Goal: Information Seeking & Learning: Learn about a topic

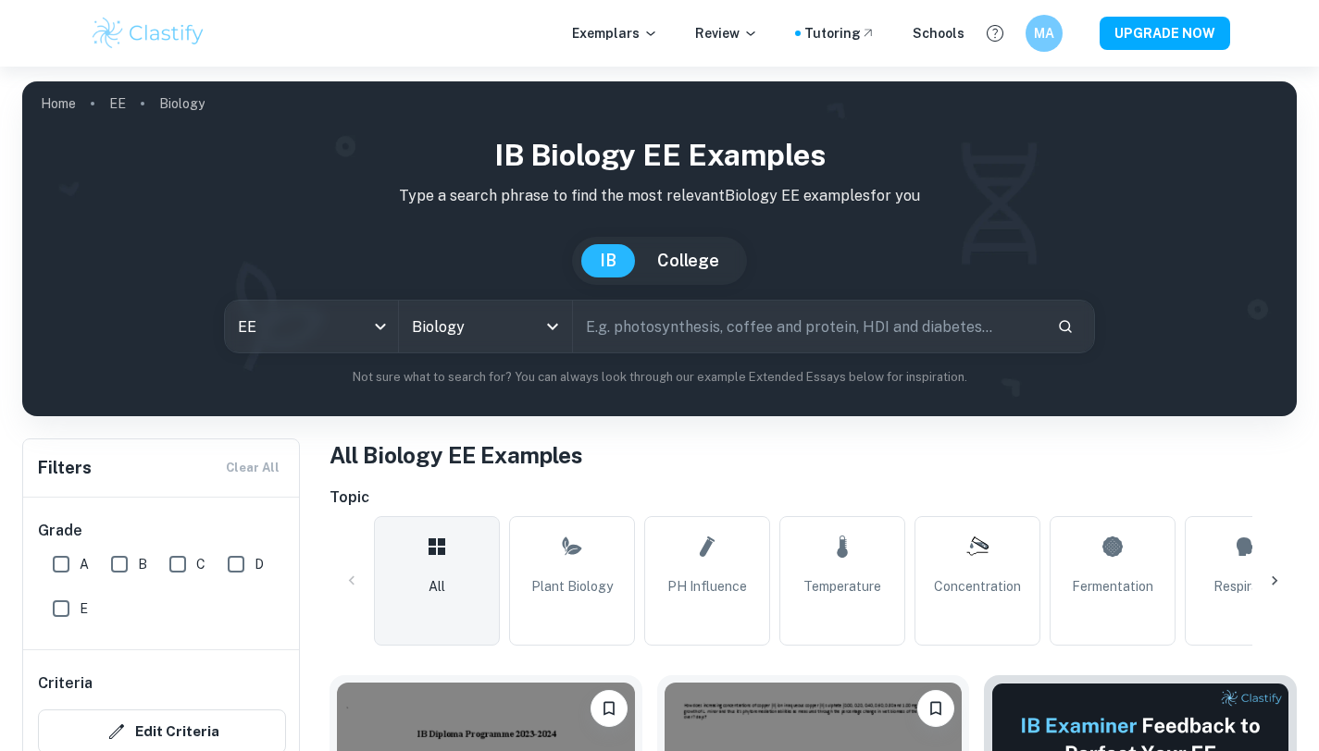
click at [617, 326] on input "text" at bounding box center [808, 327] width 470 height 52
type input "germination"
click at [1072, 325] on icon "Search" at bounding box center [1065, 326] width 17 height 17
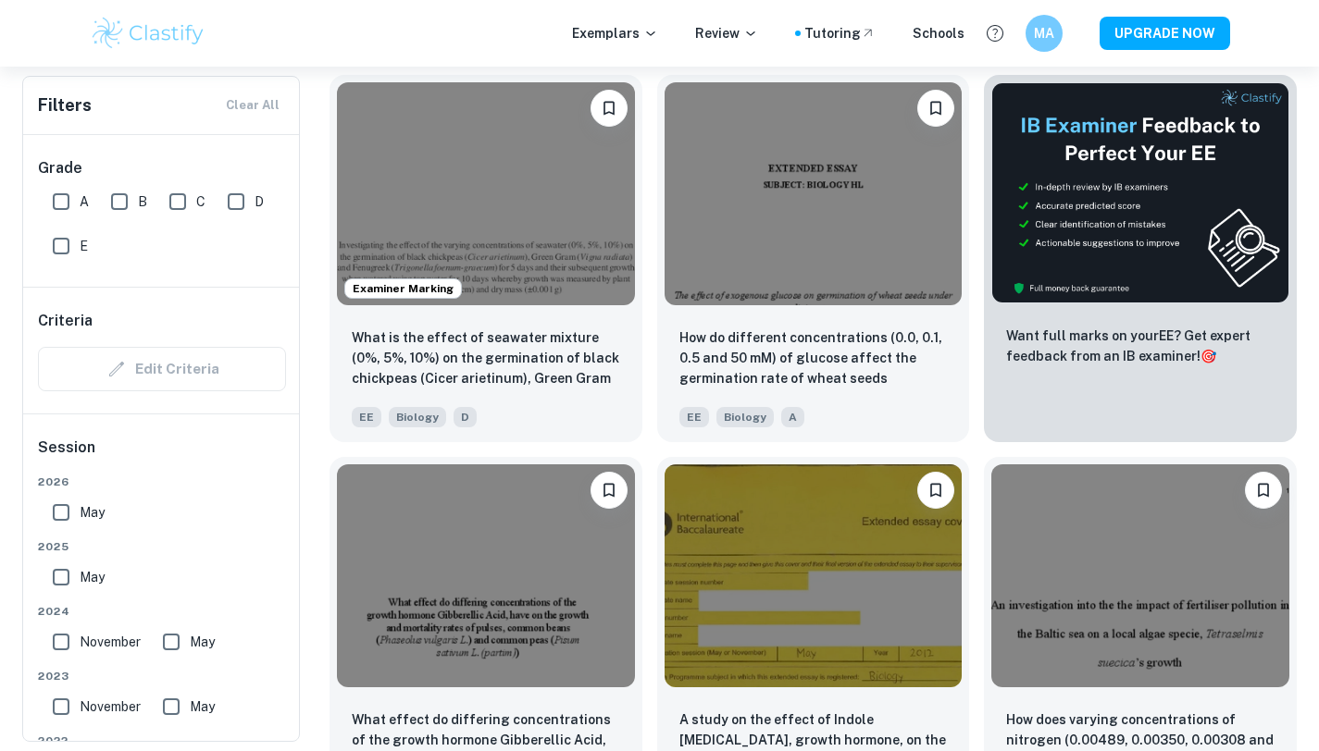
scroll to position [600, 0]
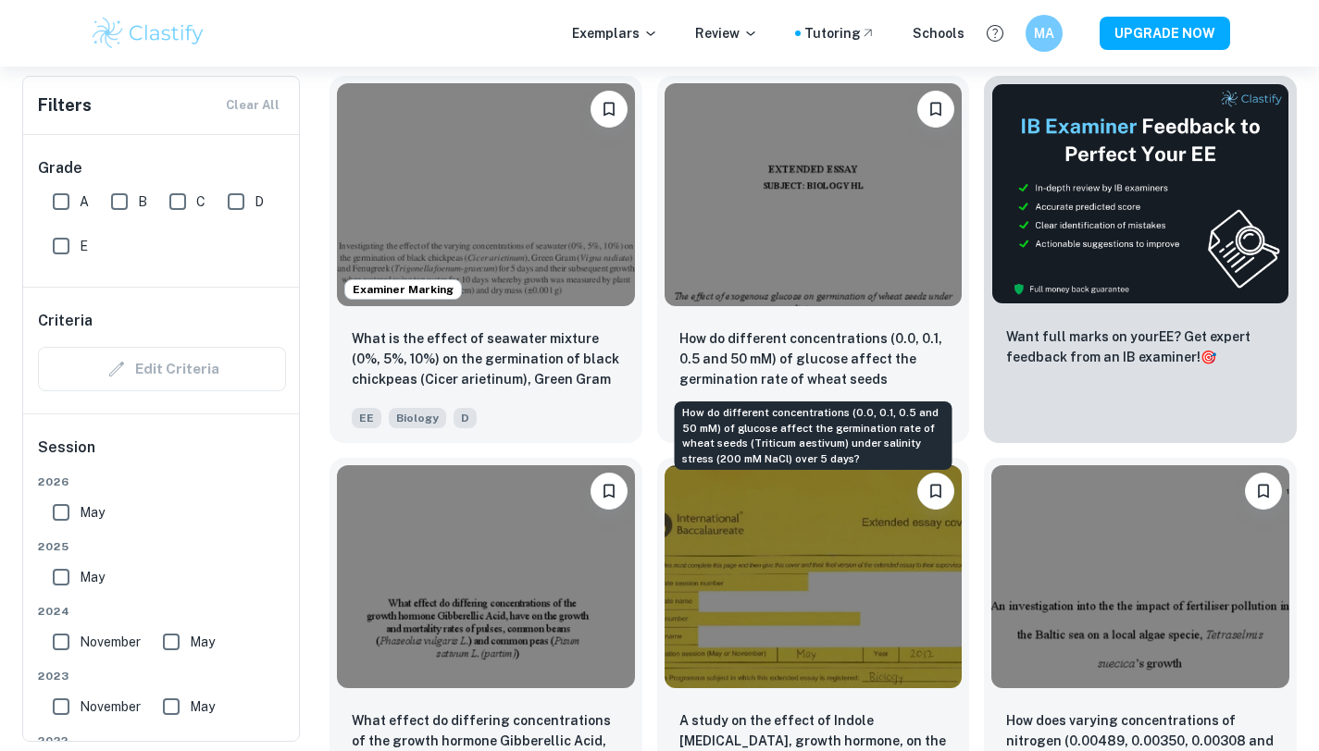
click at [859, 351] on p "How do different concentrations (0.0, 0.1, 0.5 and 50 mM) of glucose affect the…" at bounding box center [813, 360] width 268 height 63
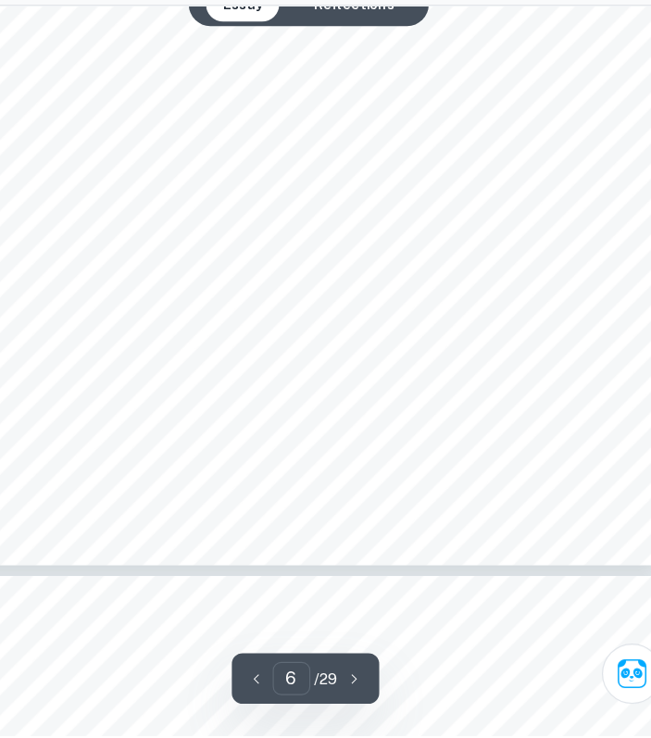
scroll to position [5277, 14]
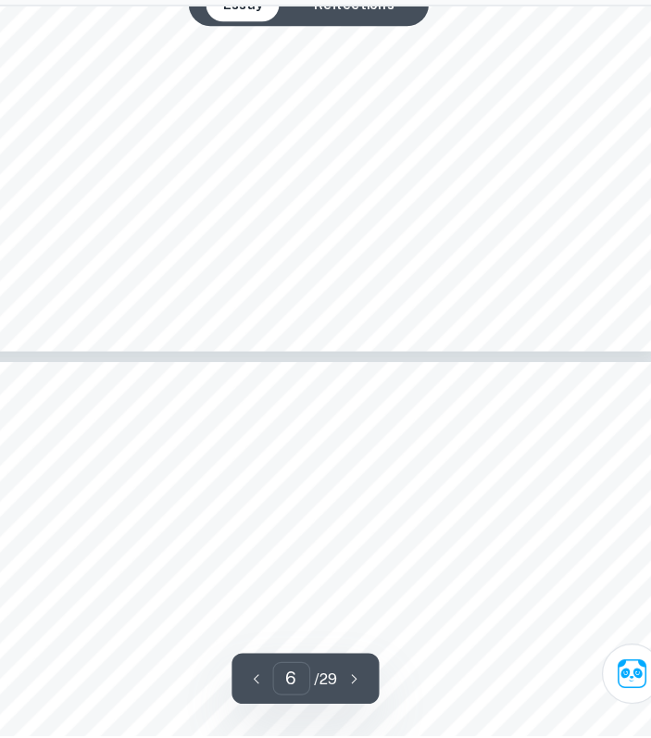
type input "7"
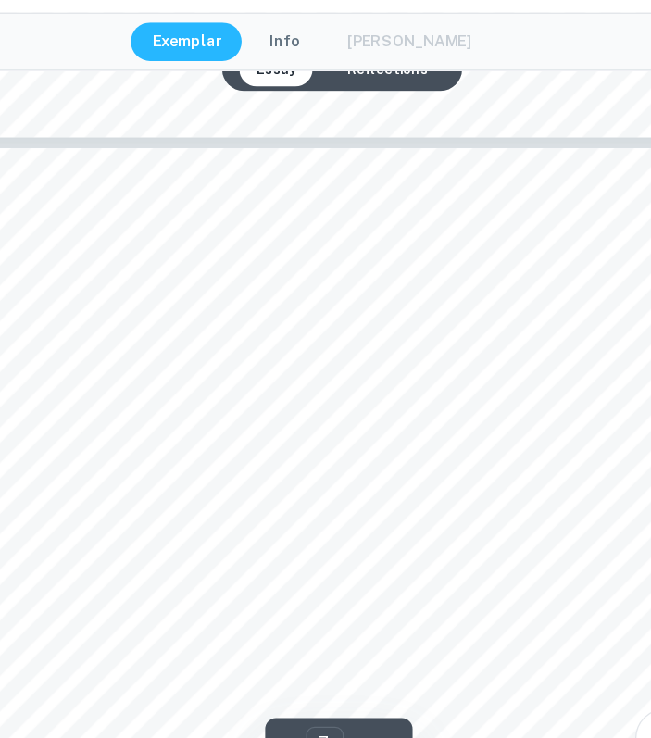
scroll to position [5629, 14]
